Goal: Task Accomplishment & Management: Complete application form

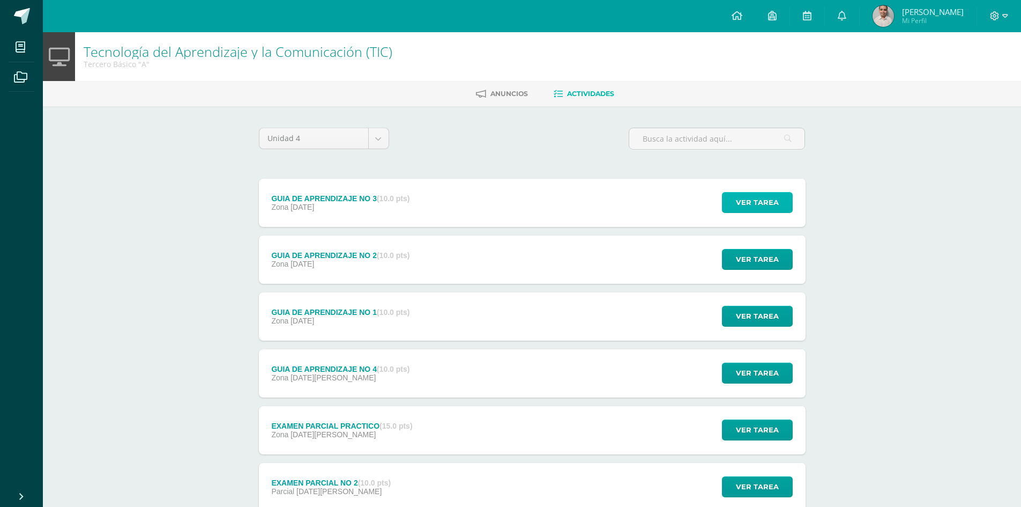
click at [767, 204] on span "Ver tarea" at bounding box center [757, 202] width 43 height 20
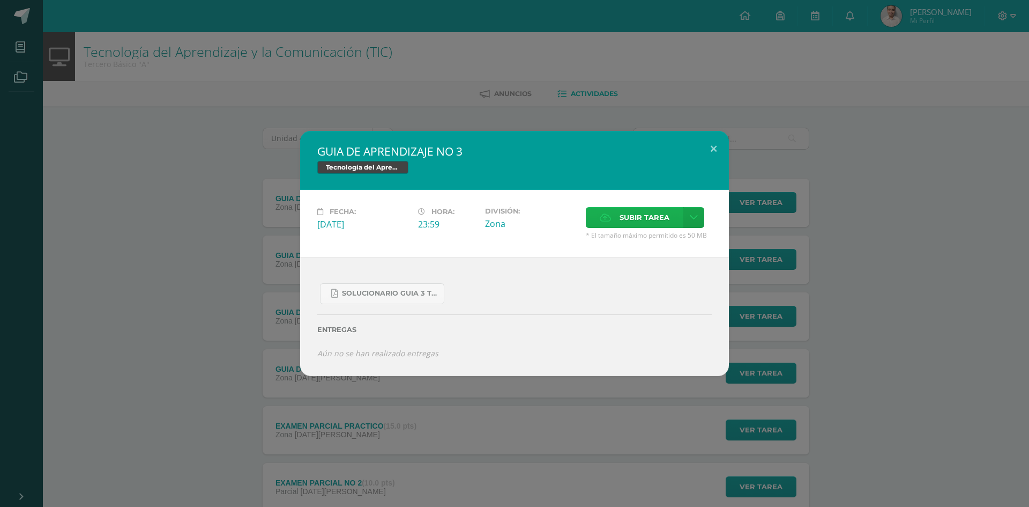
click at [605, 226] on label "Subir tarea" at bounding box center [635, 217] width 98 height 21
click at [0, 0] on input "Subir tarea" at bounding box center [0, 0] width 0 height 0
click at [822, 286] on div "GUIA DE APRENDIZAJE NO 3 Tecnología del Aprendizaje y la Comunicación (TIC) Fec…" at bounding box center [514, 253] width 1021 height 245
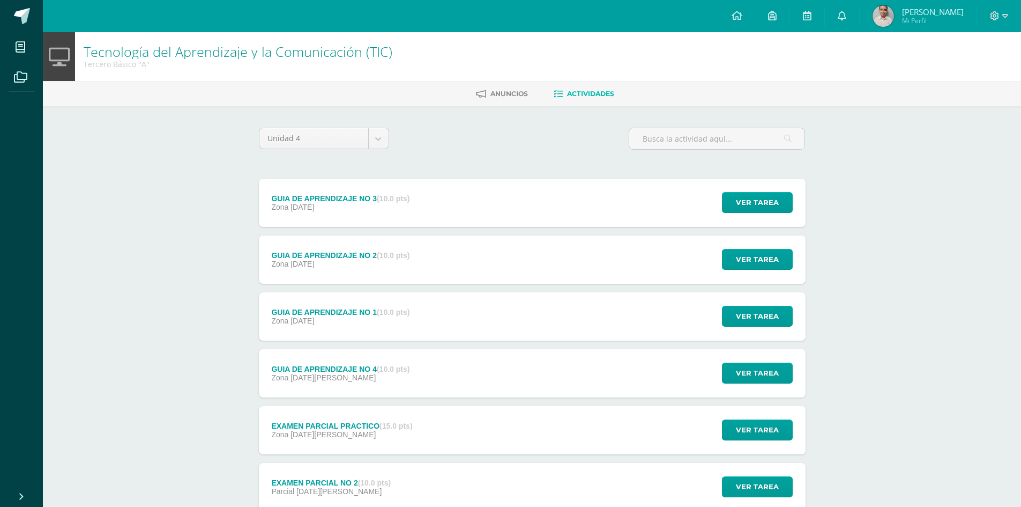
click at [762, 189] on div "Ver tarea" at bounding box center [756, 203] width 100 height 48
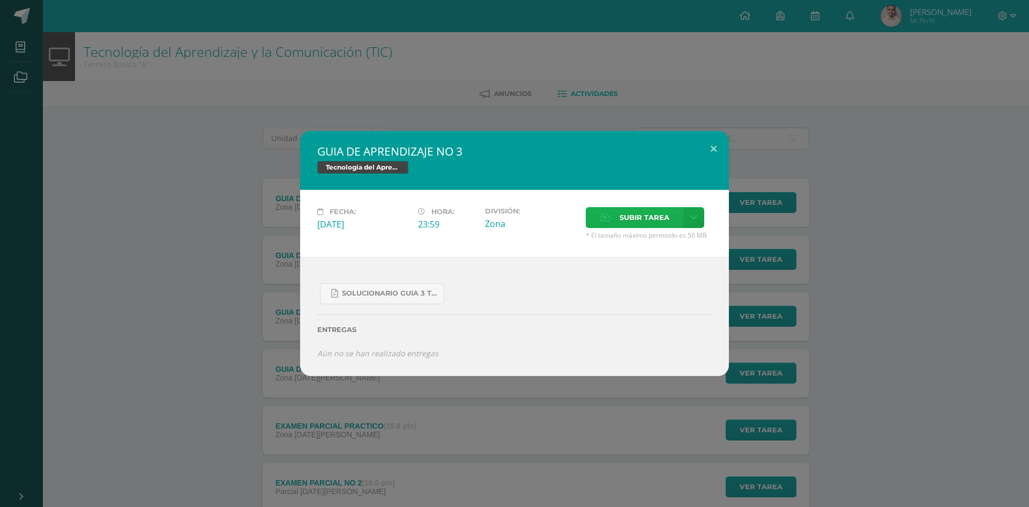
click at [626, 215] on span "Subir tarea" at bounding box center [645, 217] width 50 height 20
click at [0, 0] on input "Subir tarea" at bounding box center [0, 0] width 0 height 0
click at [615, 217] on label "Subir tarea" at bounding box center [635, 217] width 98 height 21
click at [0, 0] on input "Subir tarea" at bounding box center [0, 0] width 0 height 0
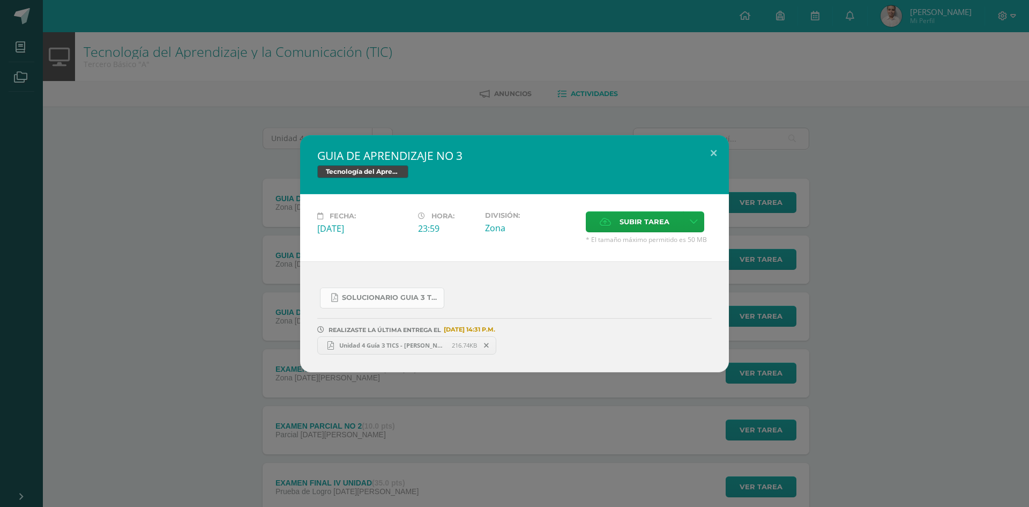
click at [365, 302] on link "SOLUCIONARIO GUIA 3 TKINTER PYTHON III BASICO PROBLEMAS INTERMEDIOS.pdf" at bounding box center [382, 297] width 124 height 21
click at [970, 210] on div "GUIA DE APRENDIZAJE NO 3 Tecnología del Aprendizaje y la Comunicación (TIC) Fec…" at bounding box center [514, 253] width 1021 height 237
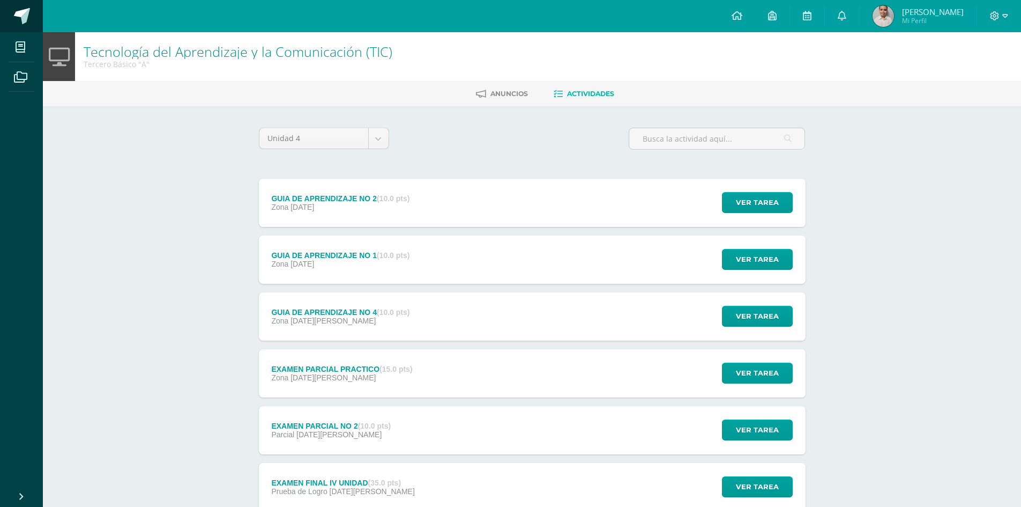
click at [25, 10] on span at bounding box center [22, 16] width 16 height 16
click at [5, 15] on link at bounding box center [21, 16] width 43 height 32
